Goal: Find specific page/section: Find specific page/section

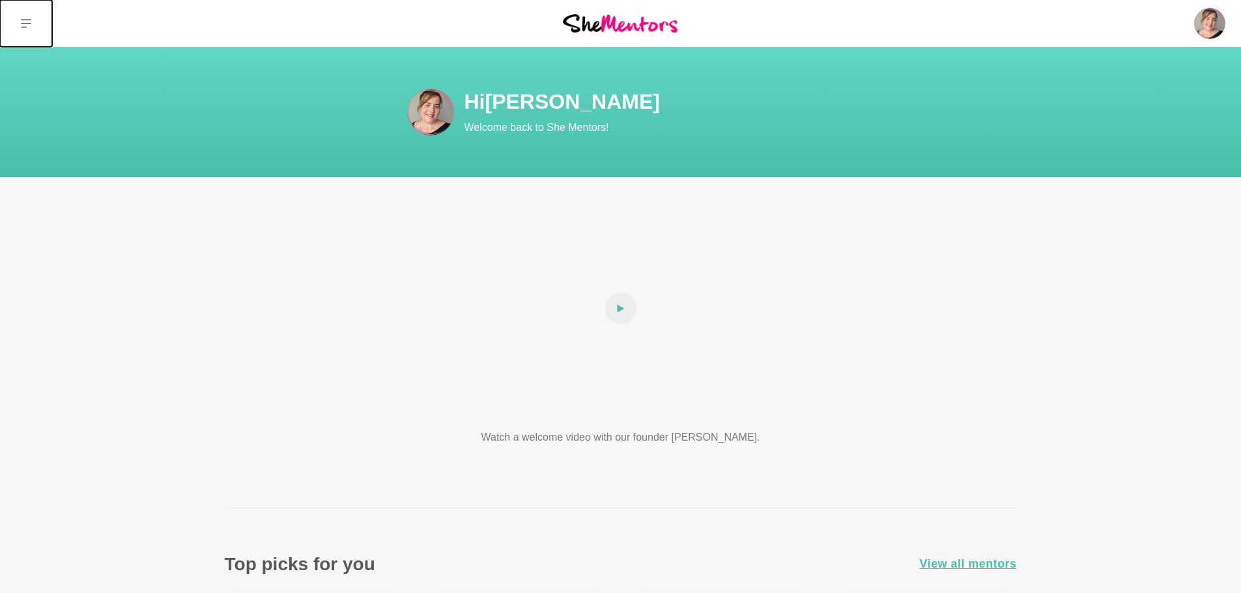
click at [25, 29] on button at bounding box center [26, 23] width 52 height 47
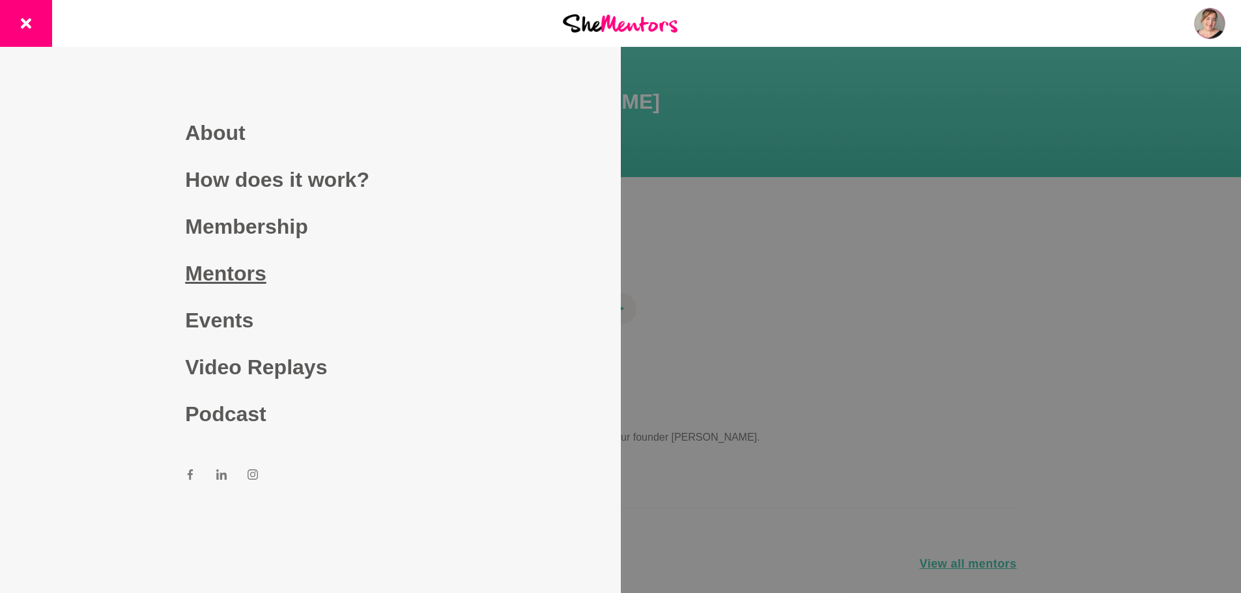
click at [272, 273] on link "Mentors" at bounding box center [310, 273] width 250 height 47
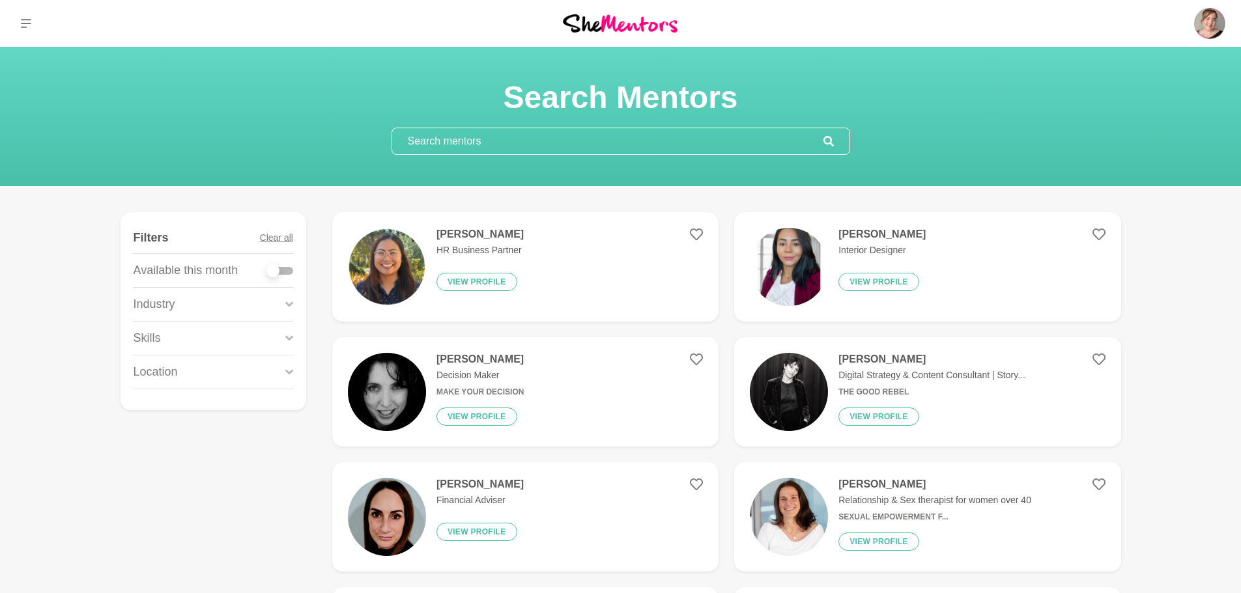
click at [599, 137] on input "text" at bounding box center [607, 141] width 431 height 26
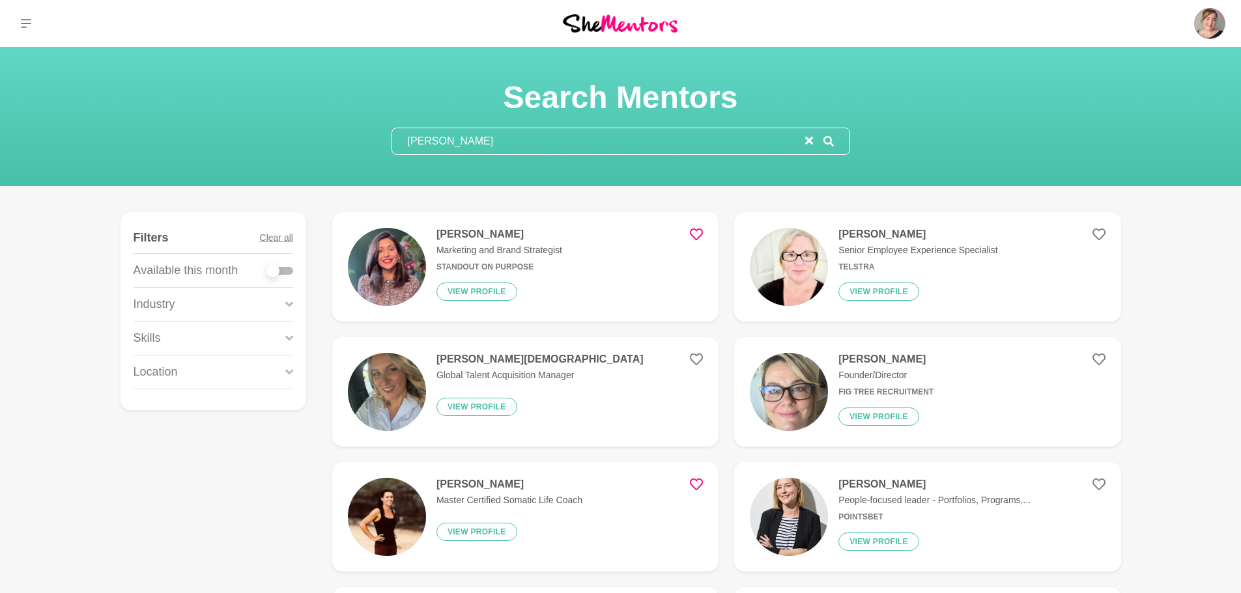
type input "[PERSON_NAME]"
click at [696, 235] on icon at bounding box center [696, 234] width 13 height 13
click at [521, 251] on p "Marketing and Brand Strategist" at bounding box center [499, 251] width 126 height 14
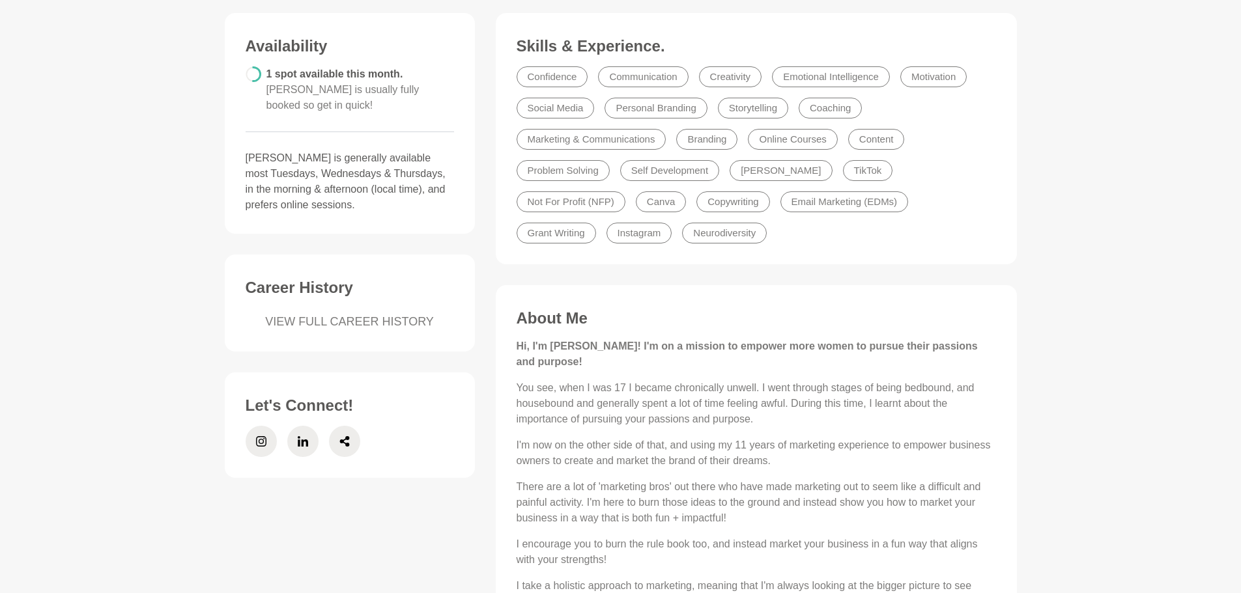
scroll to position [391, 0]
